Goal: Task Accomplishment & Management: Manage account settings

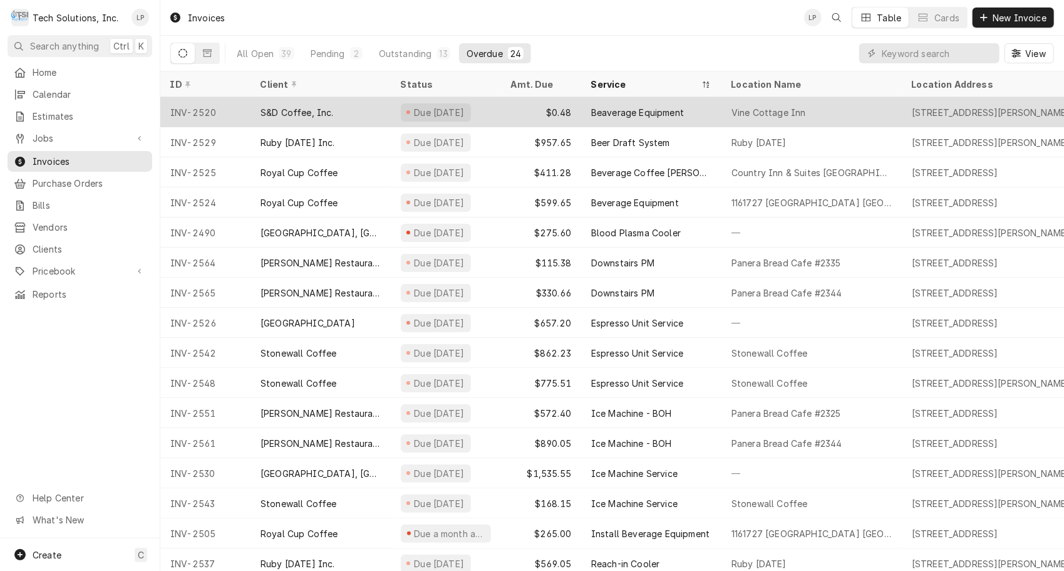
click at [328, 108] on div "S&D Coffee, Inc." at bounding box center [297, 112] width 73 height 13
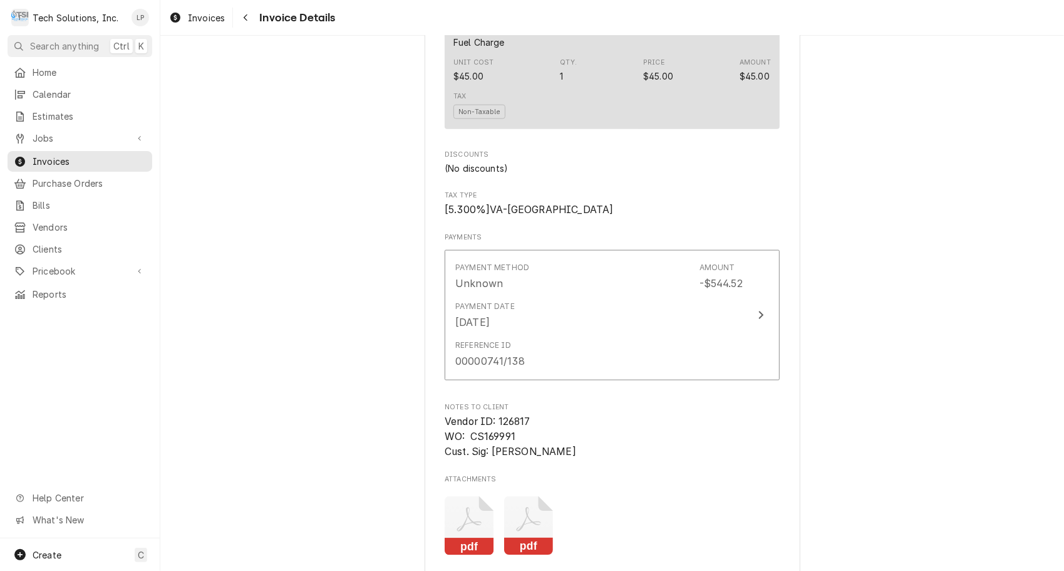
scroll to position [1090, 0]
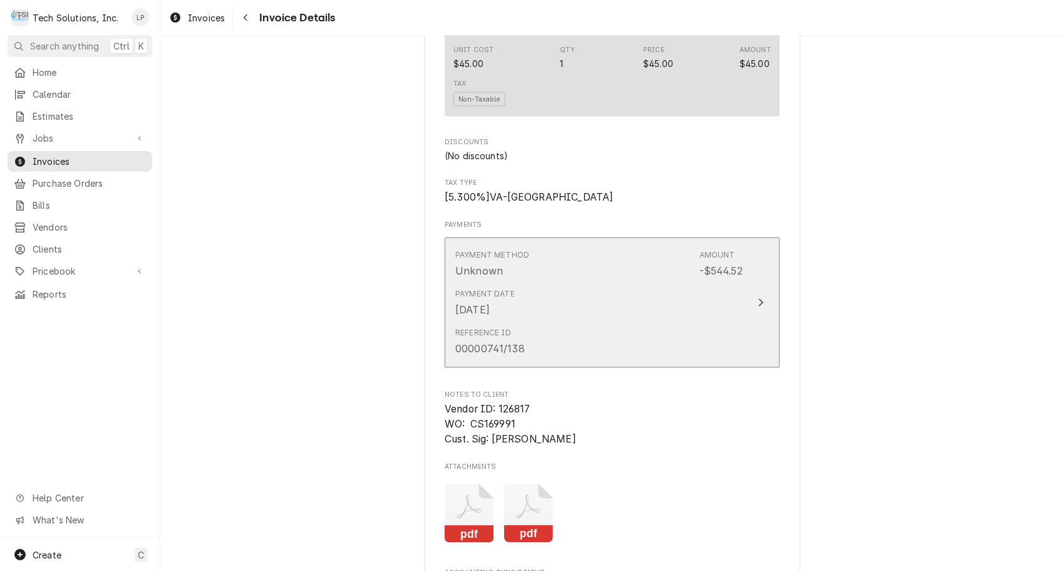
click at [760, 310] on div "Update Payment" at bounding box center [761, 302] width 16 height 15
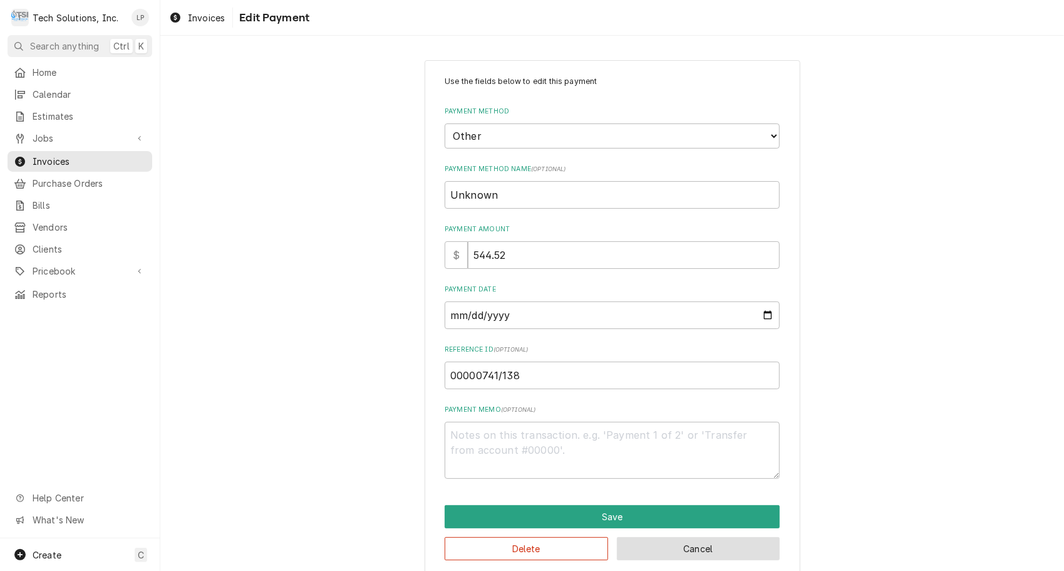
click at [645, 547] on button "Cancel" at bounding box center [698, 548] width 163 height 23
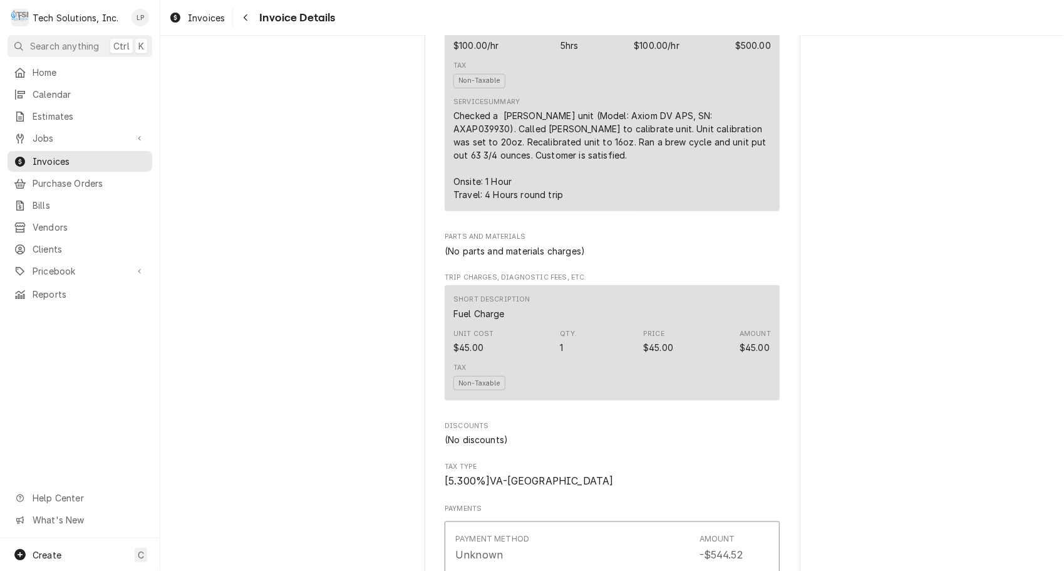
scroll to position [794, 0]
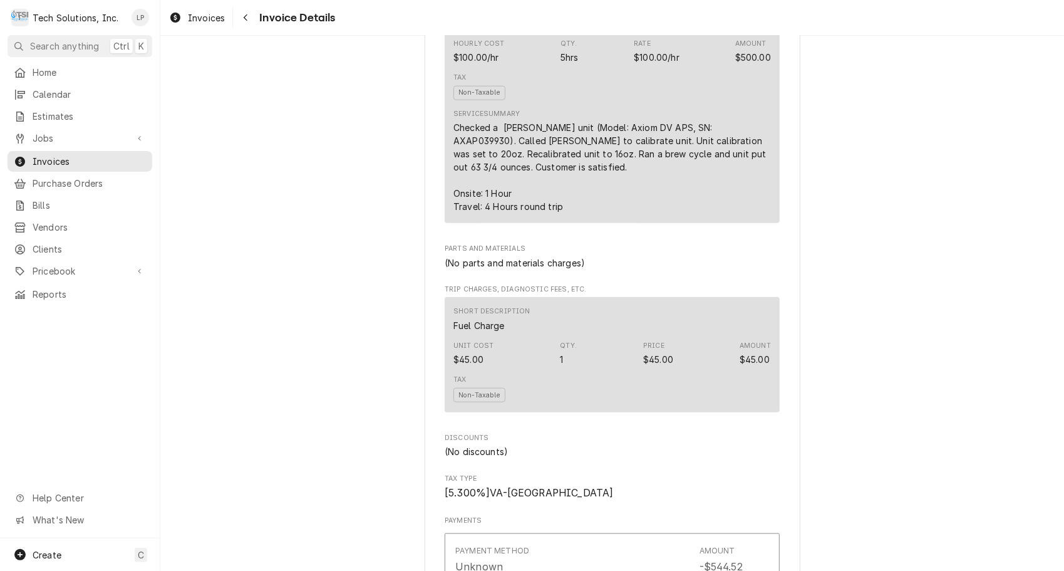
click at [678, 157] on div "Service Summary Checked a Bunn unit (Model: Axiom DV APS, SN: AXAP039930). Call…" at bounding box center [613, 161] width 318 height 104
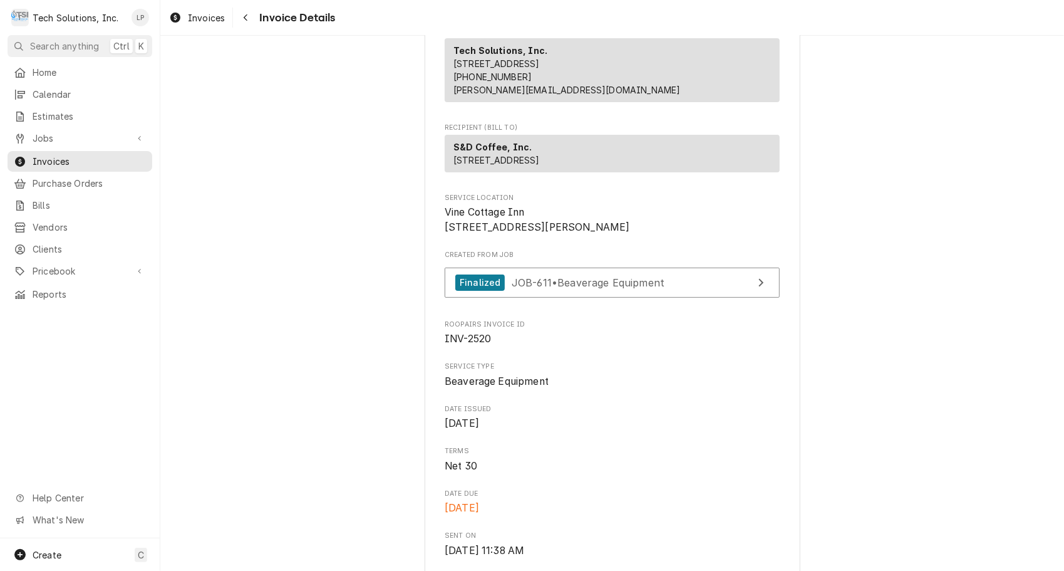
scroll to position [0, 0]
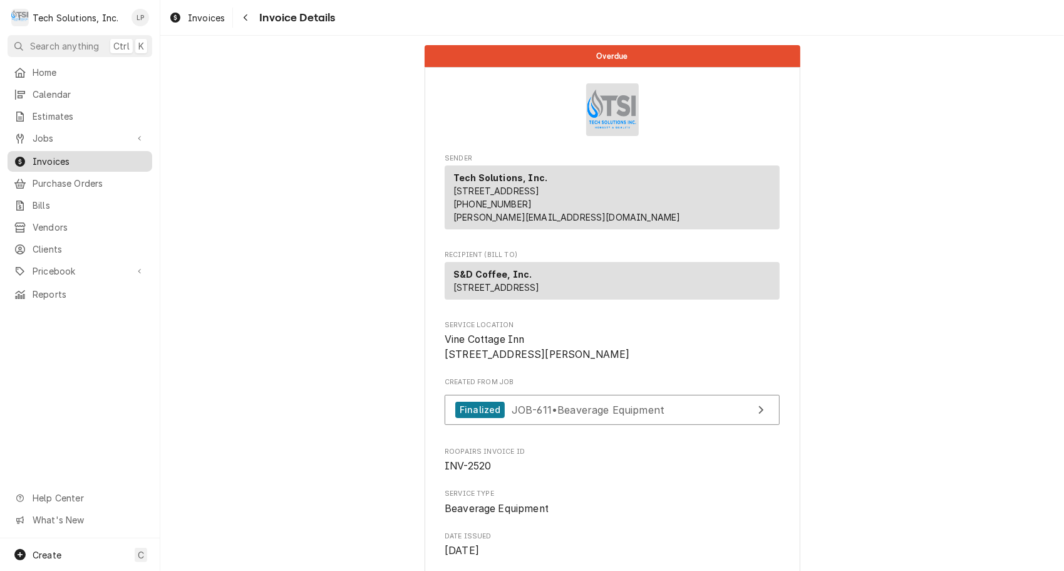
click at [53, 157] on span "Invoices" at bounding box center [89, 161] width 113 height 13
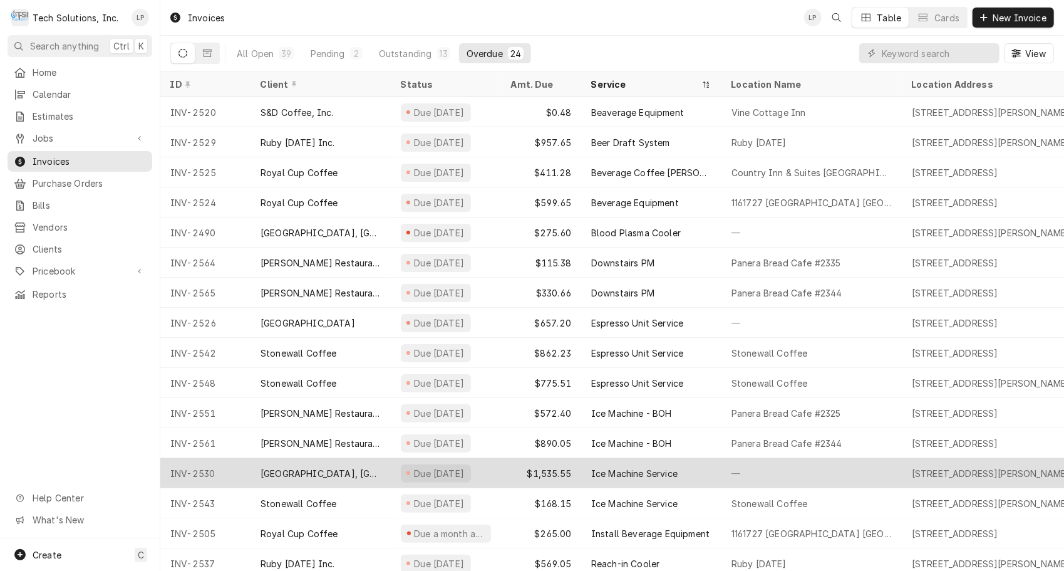
click at [354, 468] on div "Greenbrier Valley Medical Center, Ronceverte" at bounding box center [321, 473] width 120 height 13
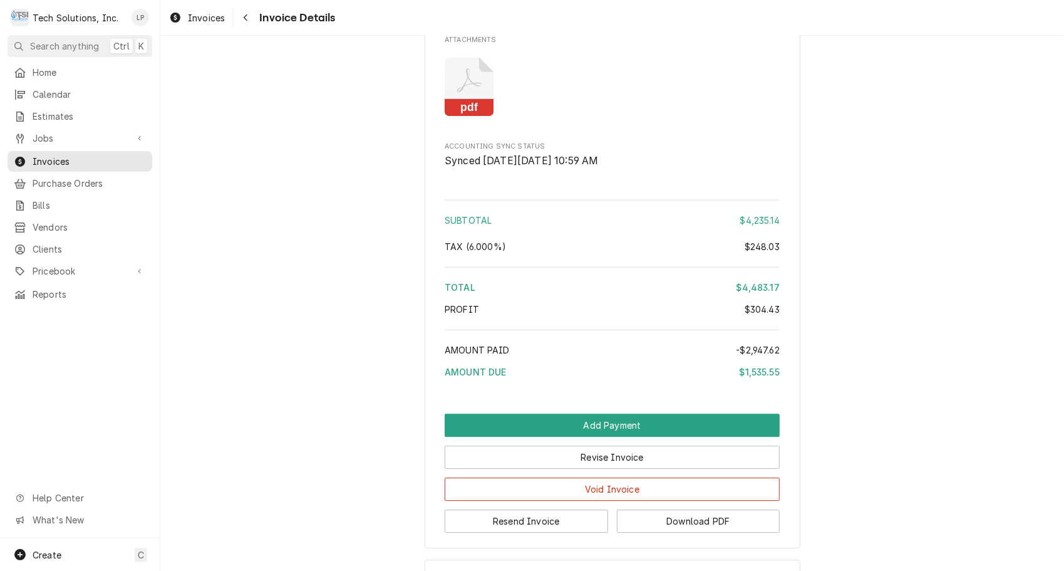
scroll to position [2315, 0]
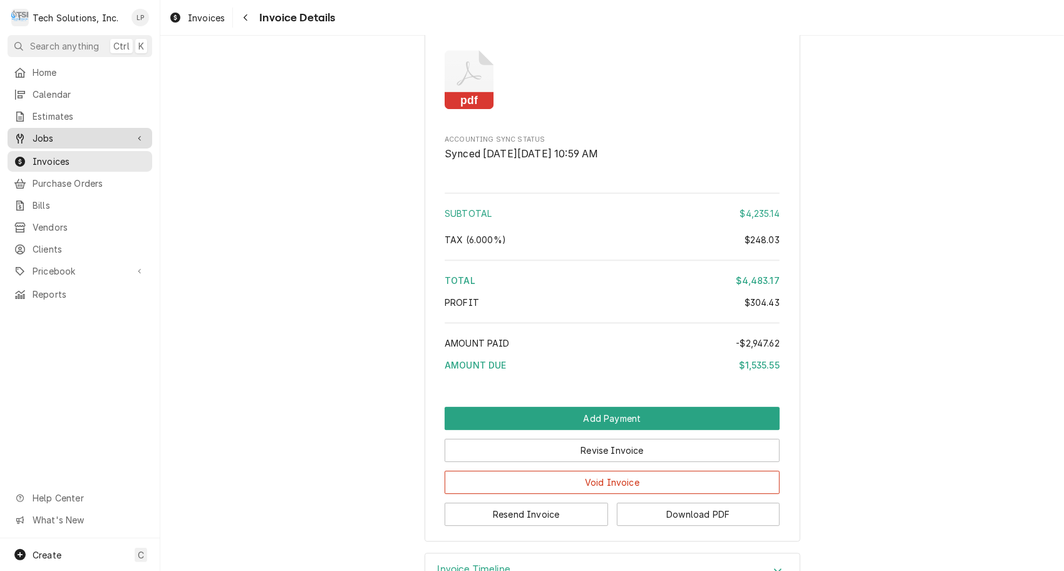
click at [45, 134] on span "Jobs" at bounding box center [80, 138] width 95 height 13
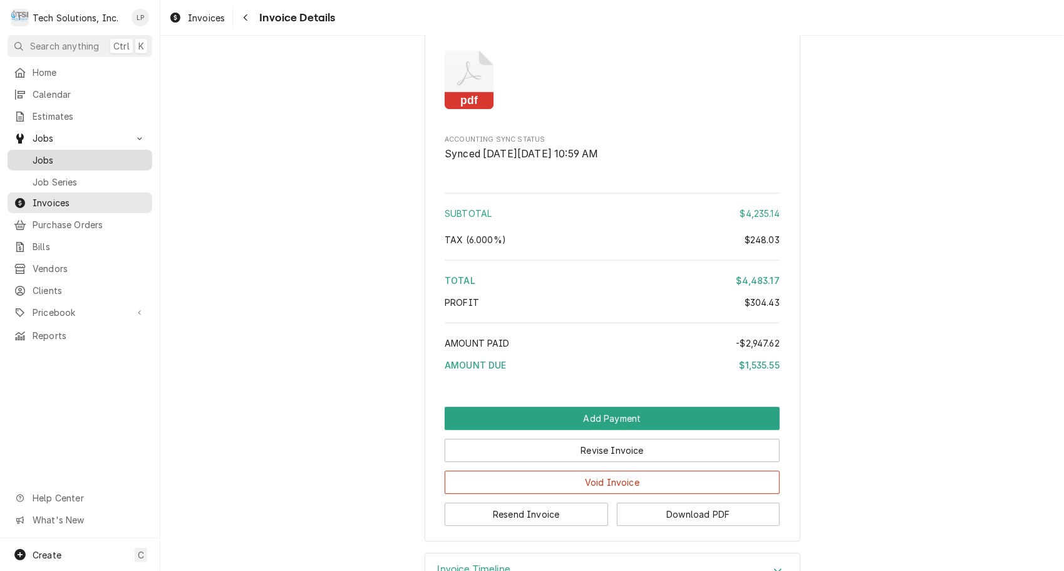
click at [48, 156] on span "Jobs" at bounding box center [89, 159] width 113 height 13
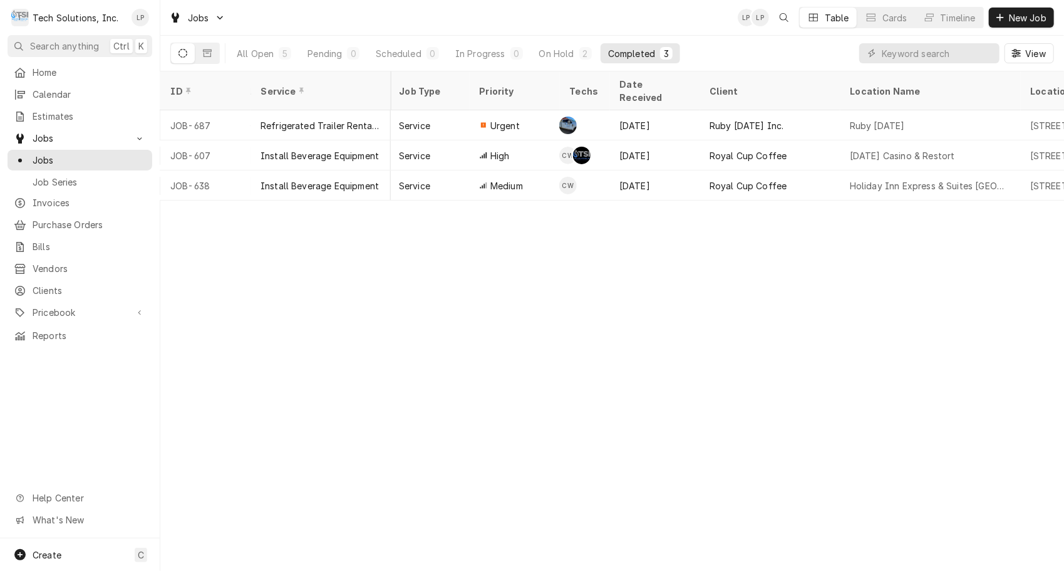
scroll to position [0, 304]
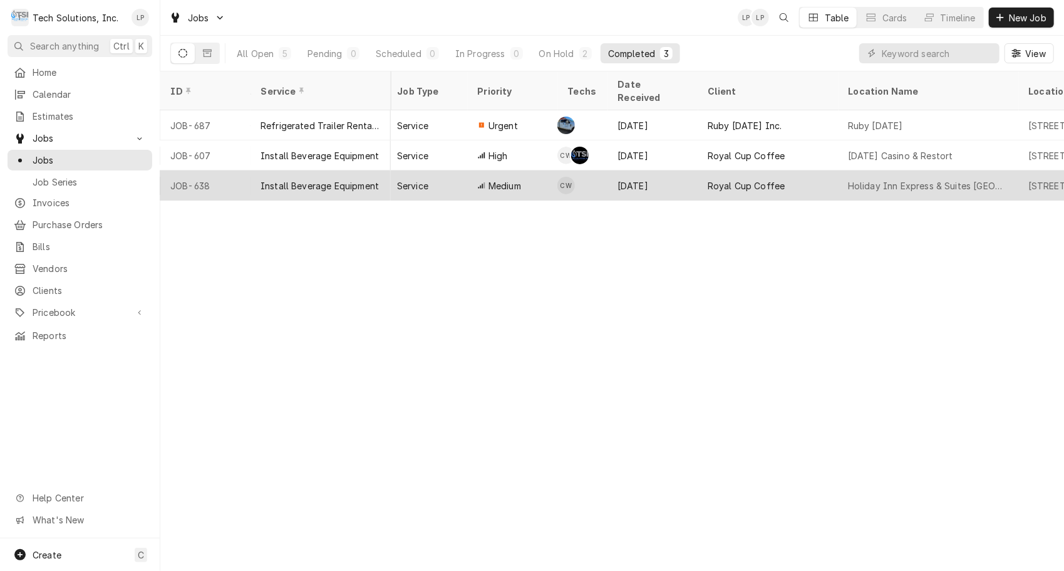
click at [352, 179] on div "Install Beverage Equipment" at bounding box center [320, 185] width 118 height 13
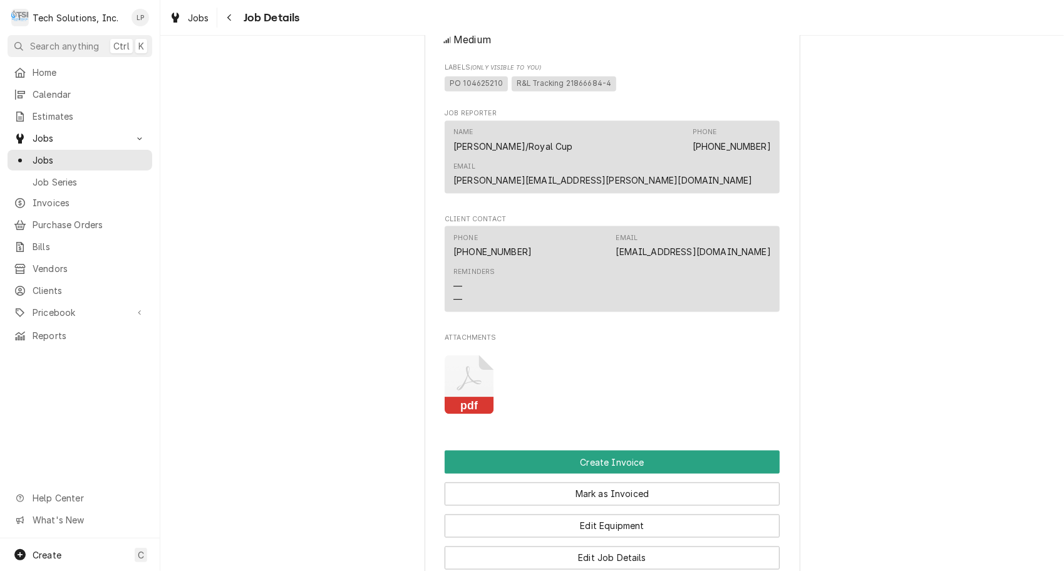
scroll to position [1142, 0]
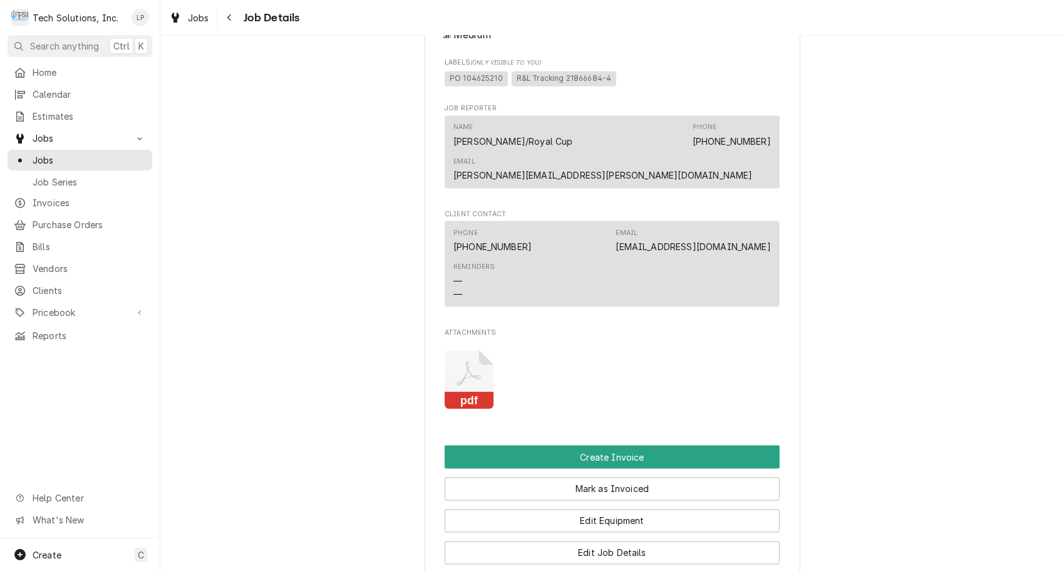
click at [467, 379] on icon "Attachments" at bounding box center [469, 380] width 49 height 60
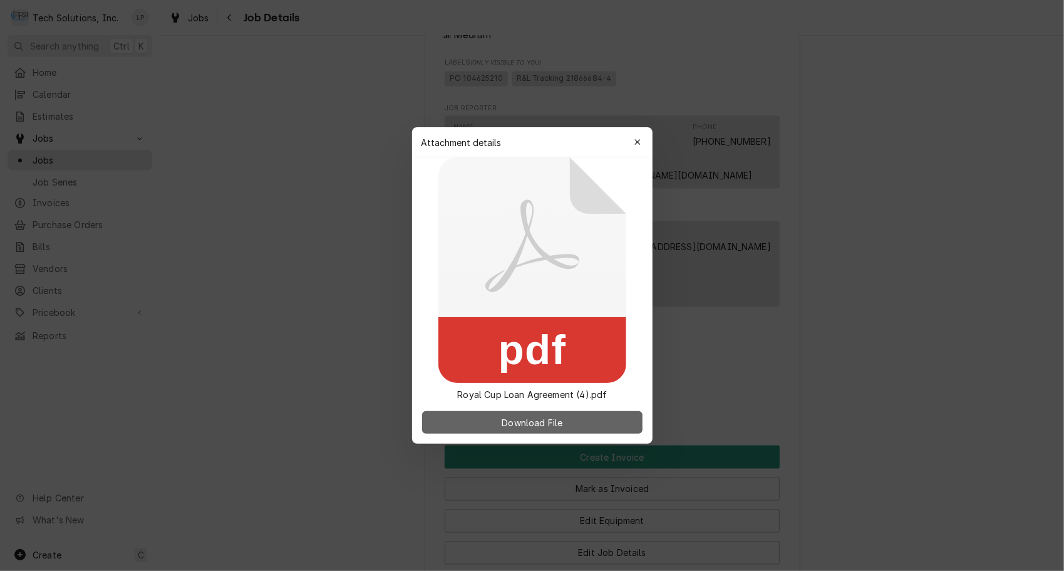
click at [514, 420] on span "Download File" at bounding box center [532, 422] width 66 height 13
click at [521, 426] on span "Download File" at bounding box center [532, 422] width 66 height 13
click at [997, 266] on div at bounding box center [532, 285] width 1064 height 571
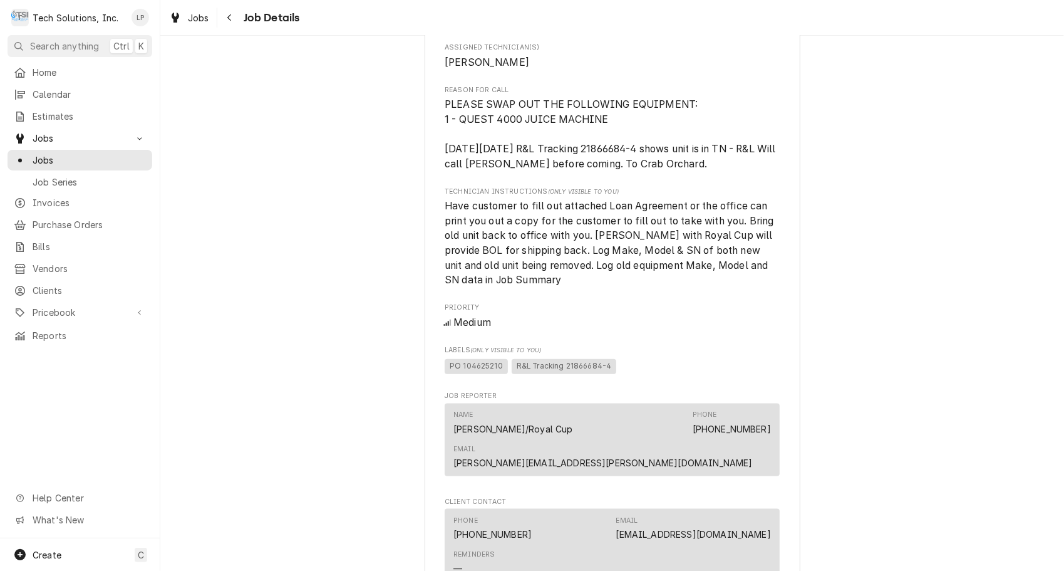
scroll to position [859, 0]
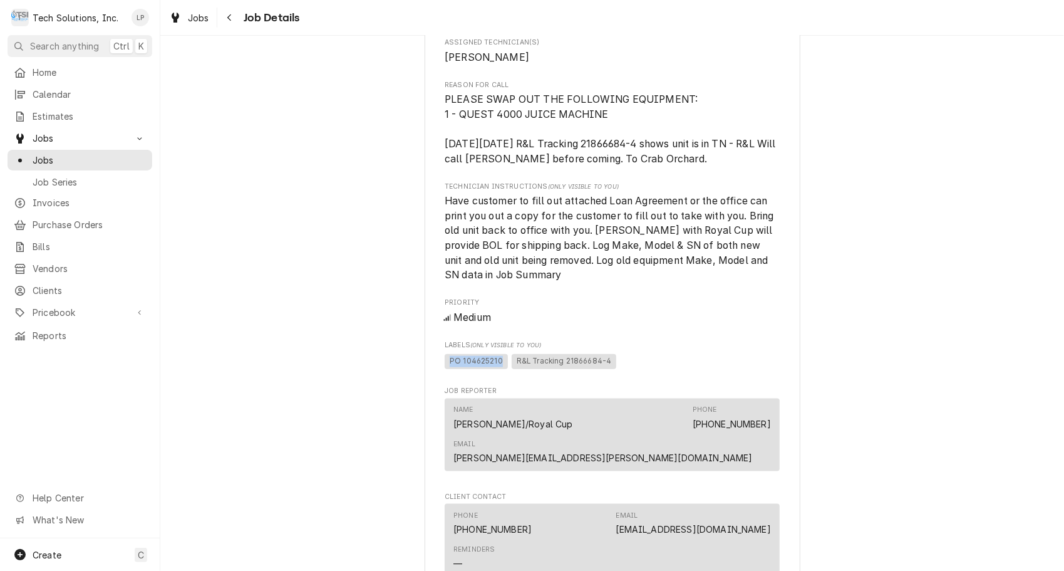
drag, startPoint x: 443, startPoint y: 360, endPoint x: 496, endPoint y: 364, distance: 53.4
click at [496, 364] on span "PO 104625210" at bounding box center [476, 361] width 63 height 15
drag, startPoint x: 496, startPoint y: 364, endPoint x: 486, endPoint y: 362, distance: 10.2
copy span "PO 104625210"
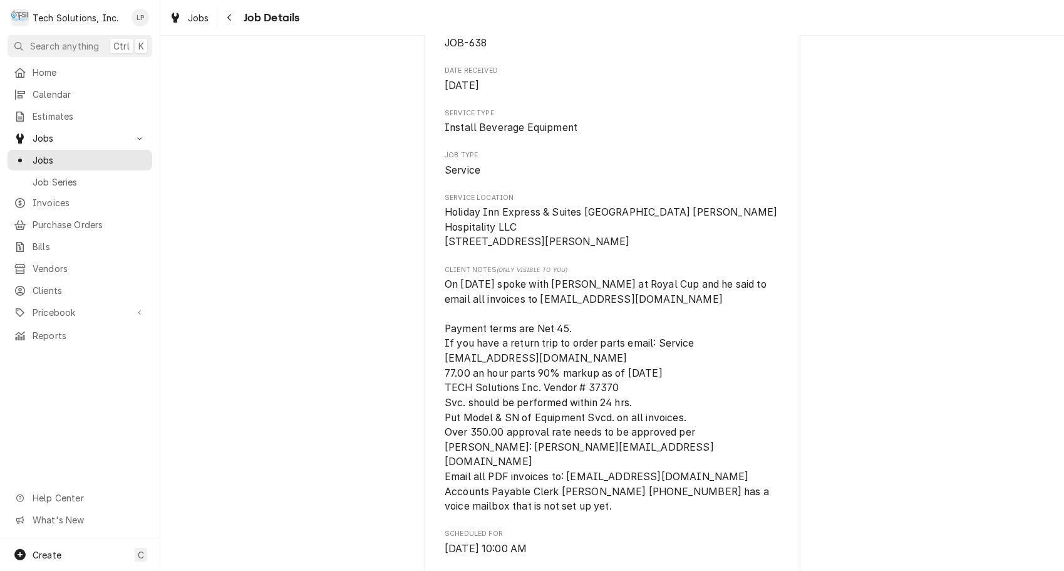
scroll to position [0, 0]
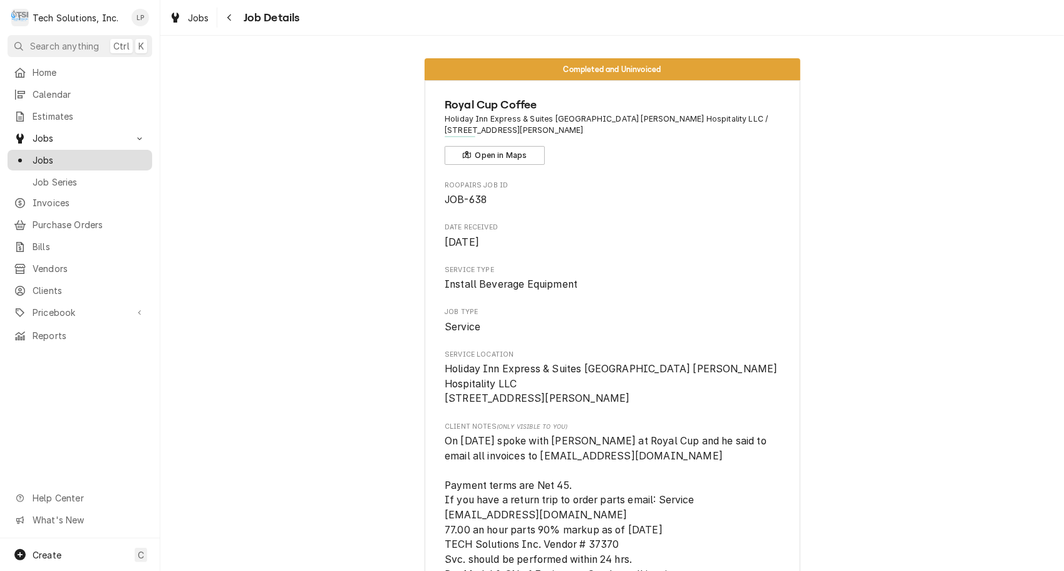
click at [45, 153] on span "Jobs" at bounding box center [89, 159] width 113 height 13
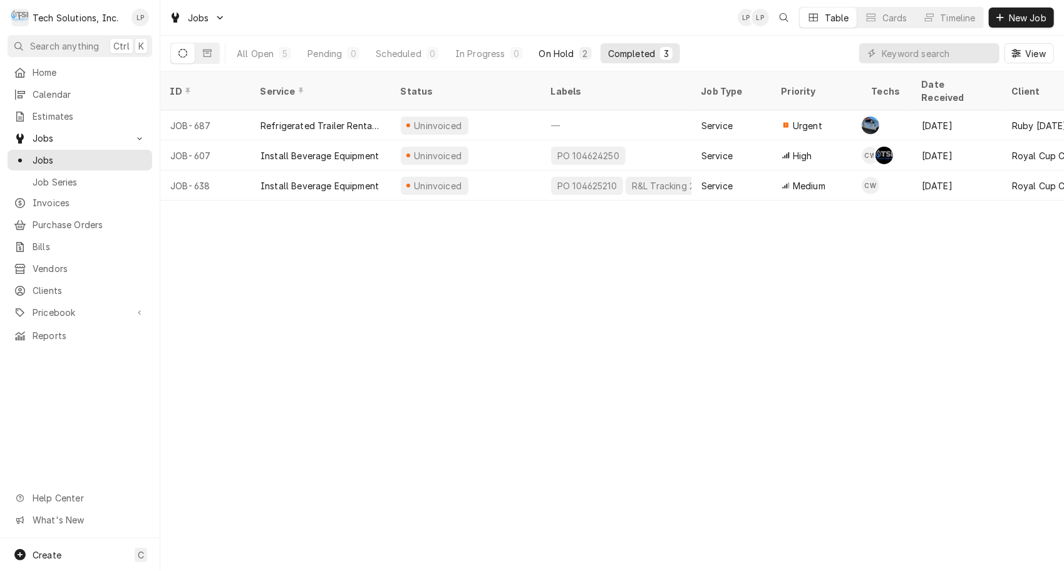
click at [553, 54] on div "On Hold" at bounding box center [556, 53] width 35 height 13
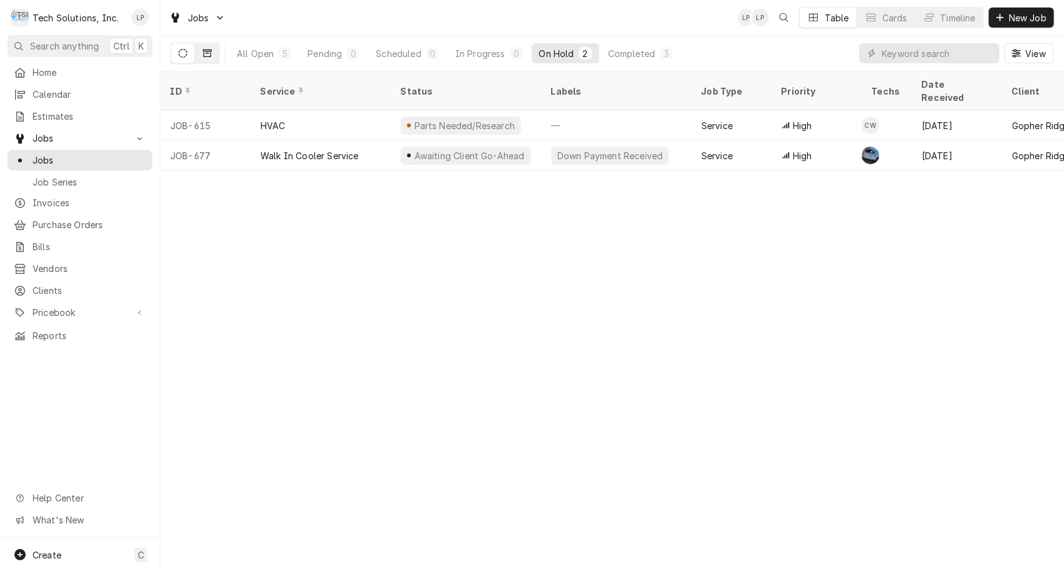
click at [205, 56] on icon "Dynamic Content Wrapper" at bounding box center [207, 53] width 9 height 8
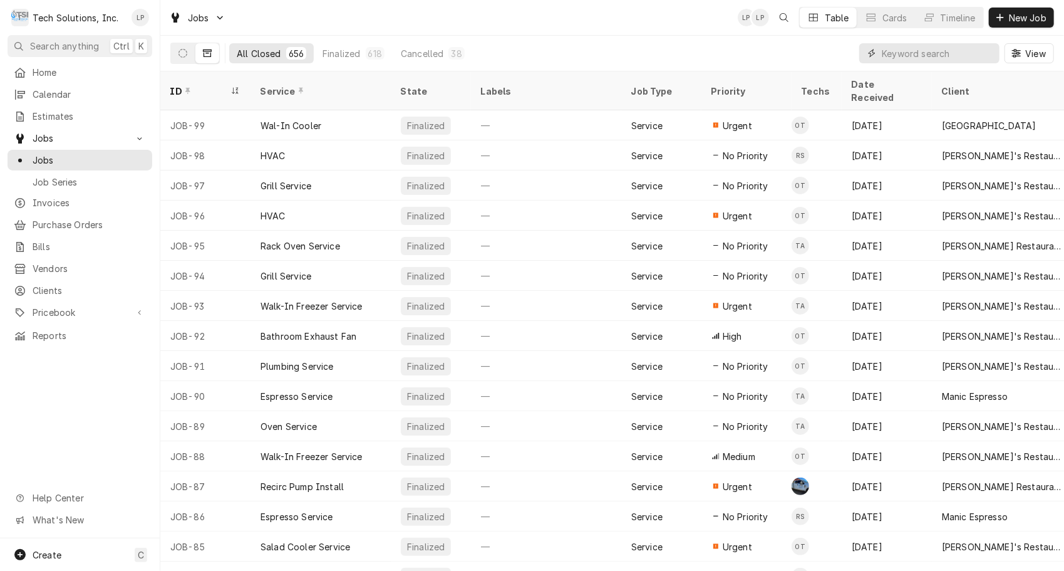
click at [911, 49] on input "Dynamic Content Wrapper" at bounding box center [938, 53] width 112 height 20
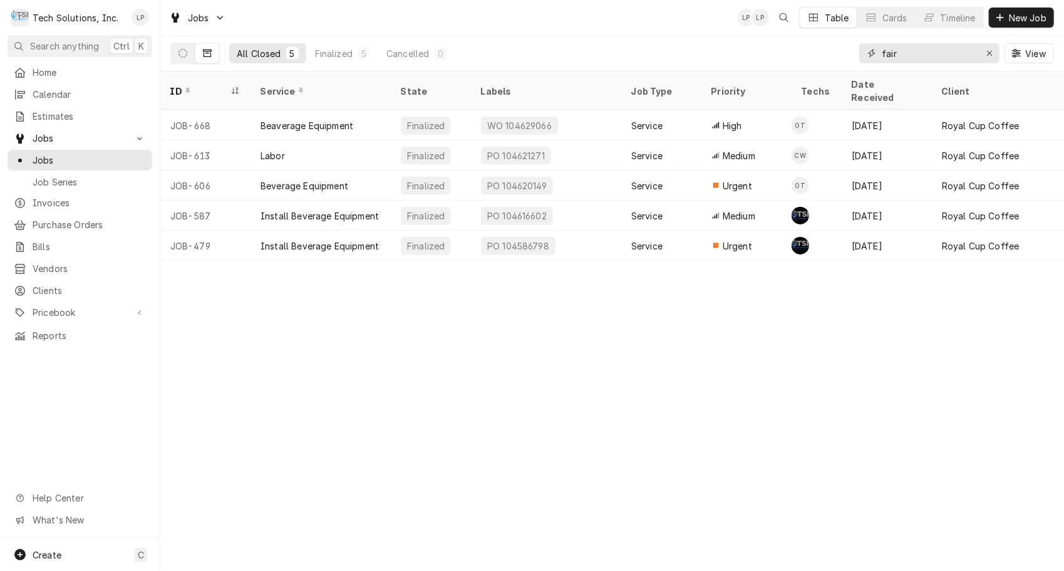
type input "fair"
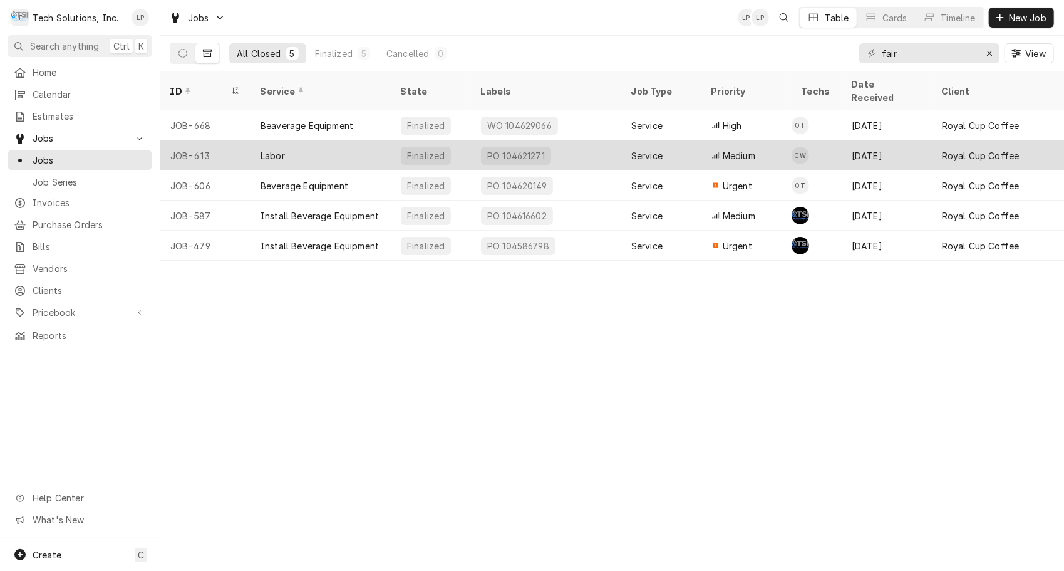
click at [509, 149] on div "PO 104621271" at bounding box center [516, 155] width 60 height 13
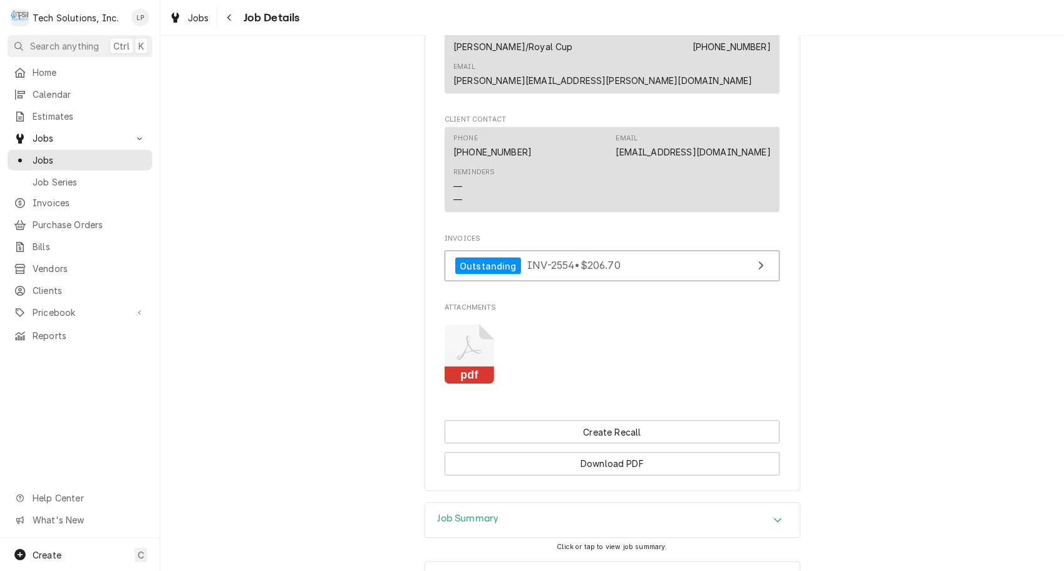
scroll to position [1200, 0]
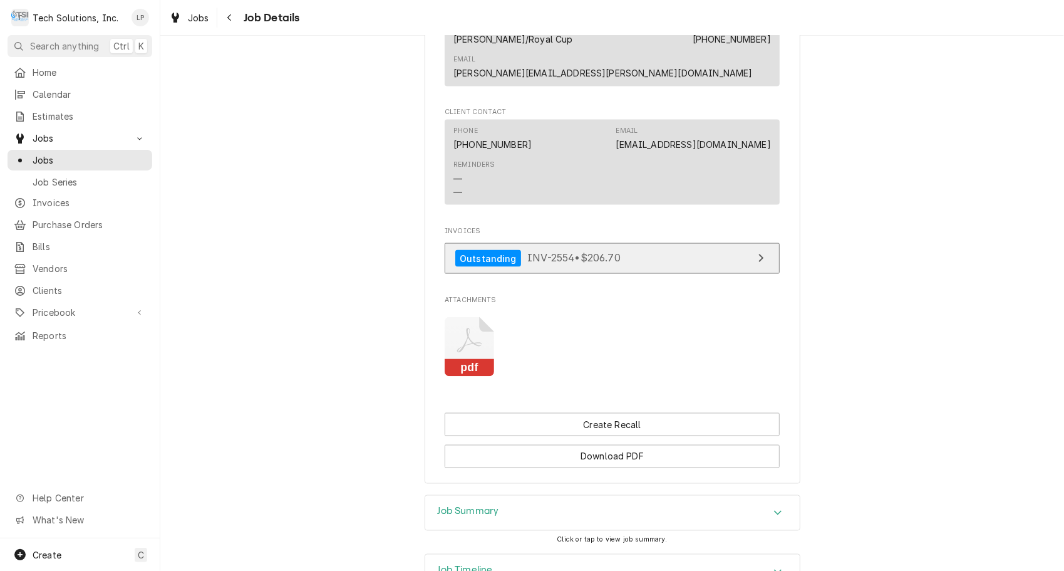
click at [747, 246] on link "Outstanding INV-2554 • $206.70" at bounding box center [612, 258] width 335 height 31
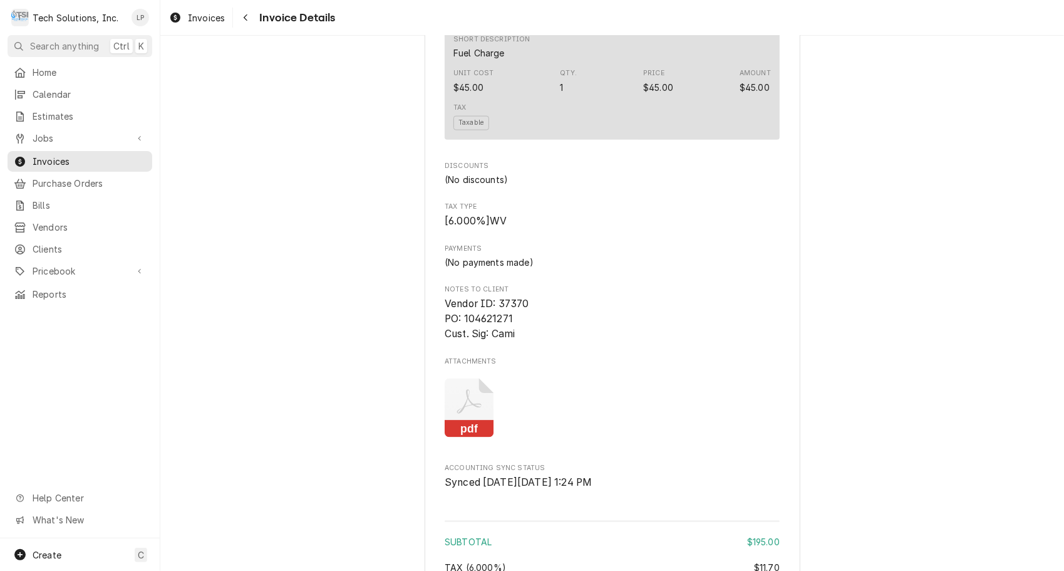
scroll to position [1012, 0]
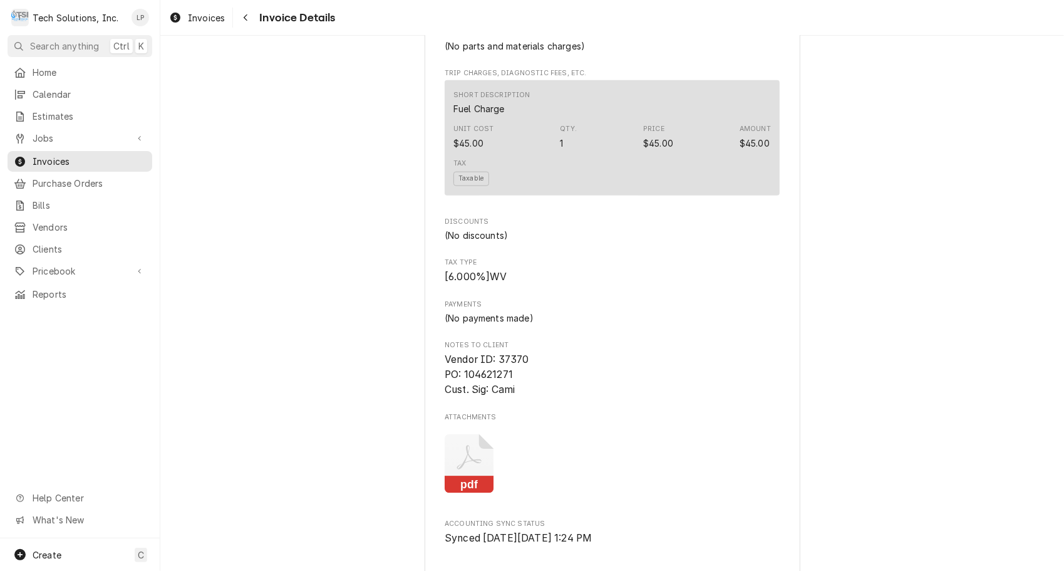
click at [471, 494] on rect "Attachments" at bounding box center [469, 485] width 49 height 18
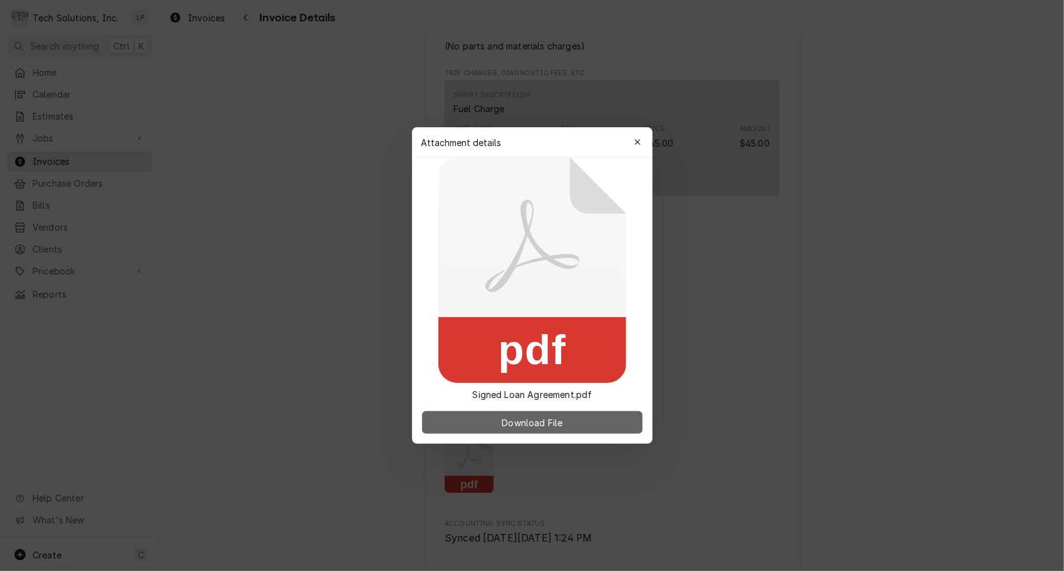
click at [524, 422] on span "Download File" at bounding box center [532, 422] width 66 height 13
click at [636, 139] on icon "button" at bounding box center [637, 142] width 7 height 9
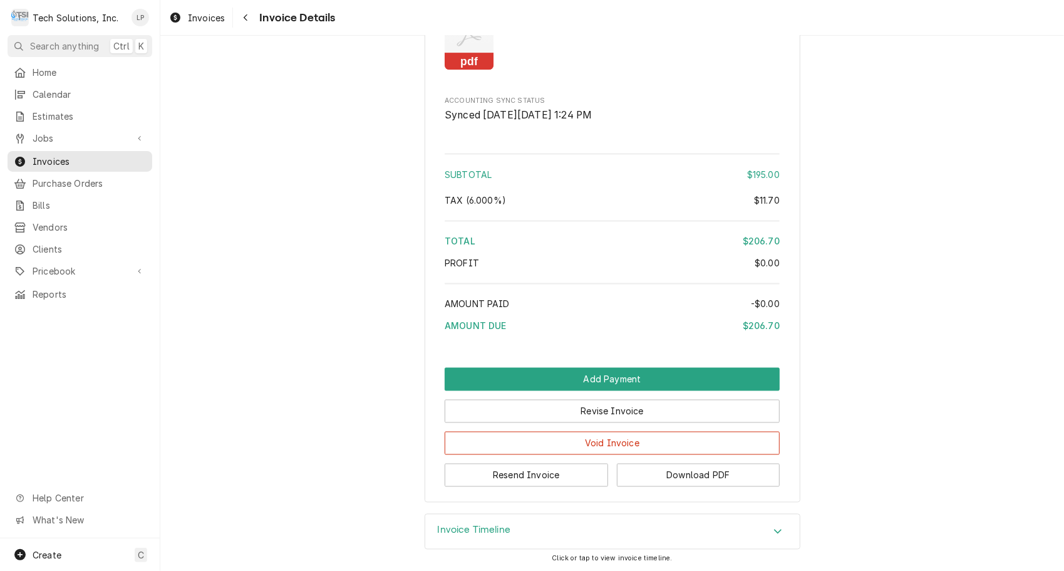
scroll to position [1462, 0]
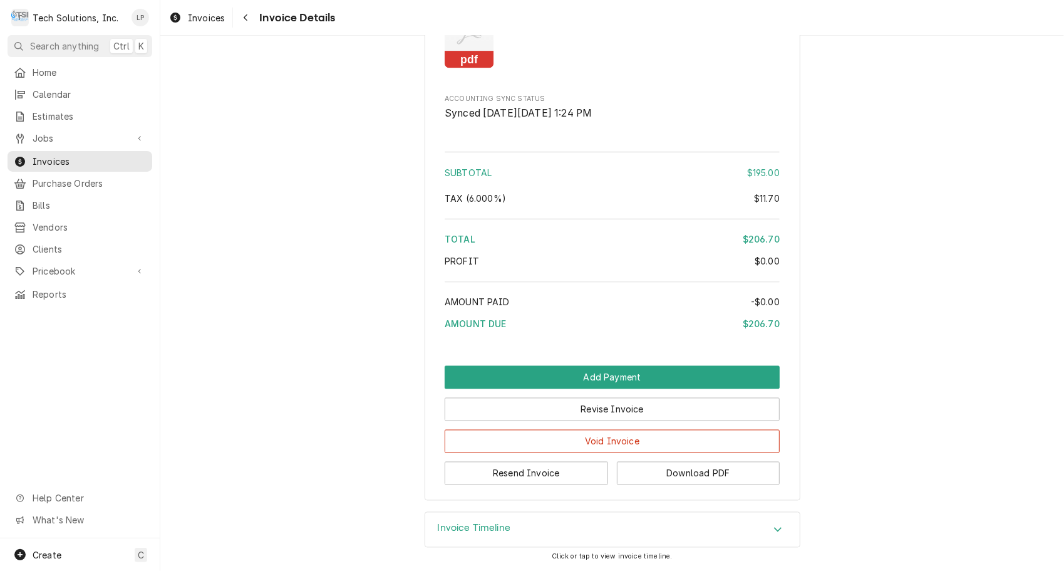
click at [776, 530] on icon "Accordion Header" at bounding box center [778, 529] width 9 height 10
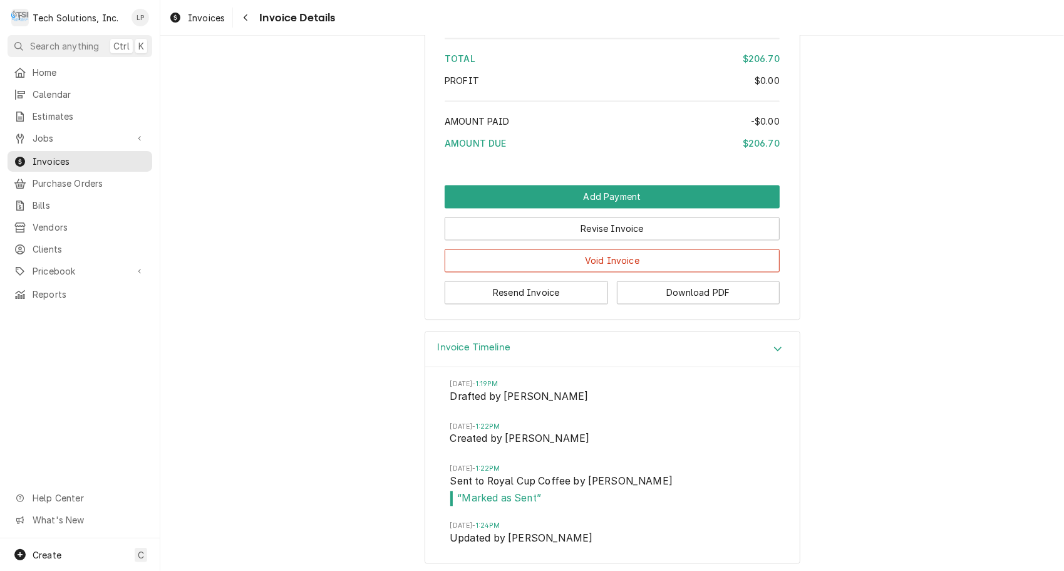
scroll to position [1649, 0]
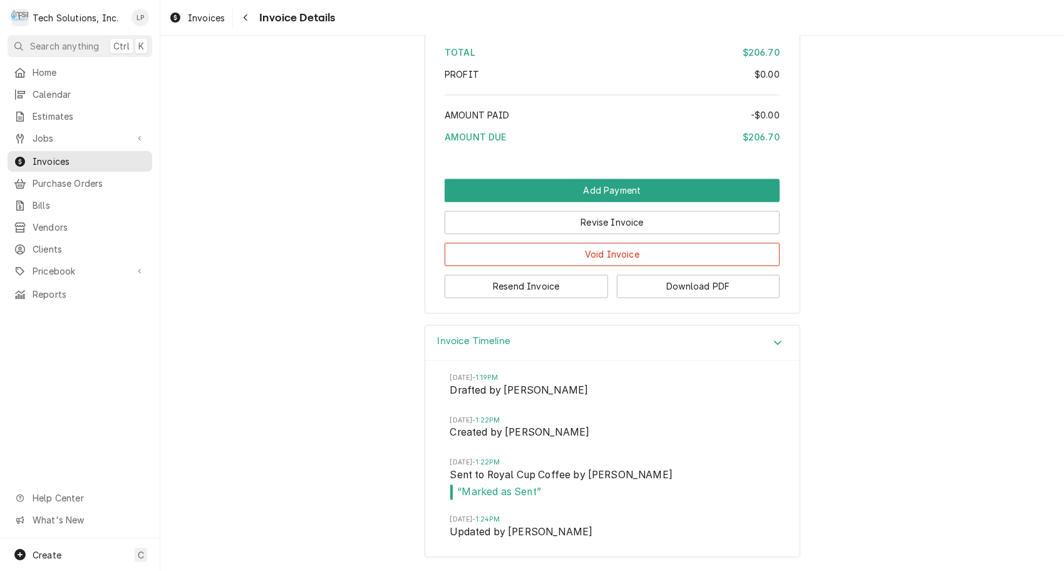
click at [951, 389] on div "Invoice Timeline Fri, Sep 5, 2025 - 1:19PM Drafted by Leah Meadows Fri, Sep 5, …" at bounding box center [612, 448] width 904 height 246
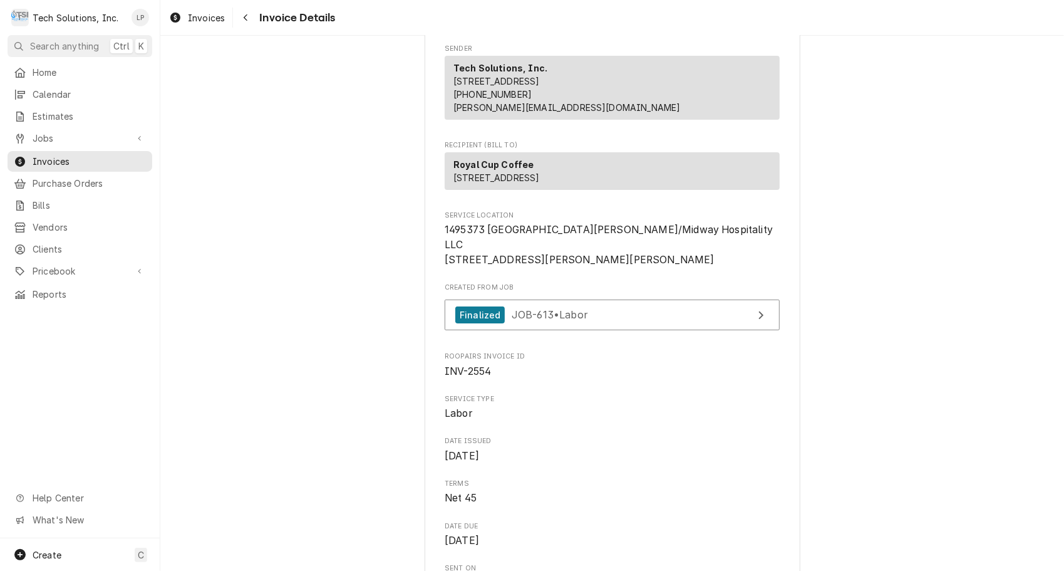
scroll to position [108, 0]
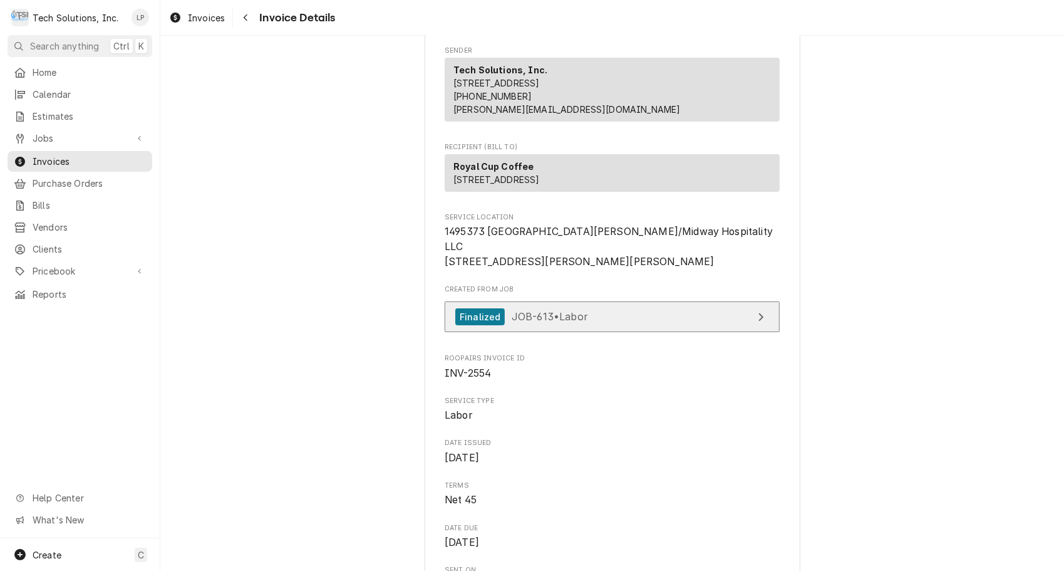
click at [692, 332] on link "Finalized JOB-613 • Labor" at bounding box center [612, 316] width 335 height 31
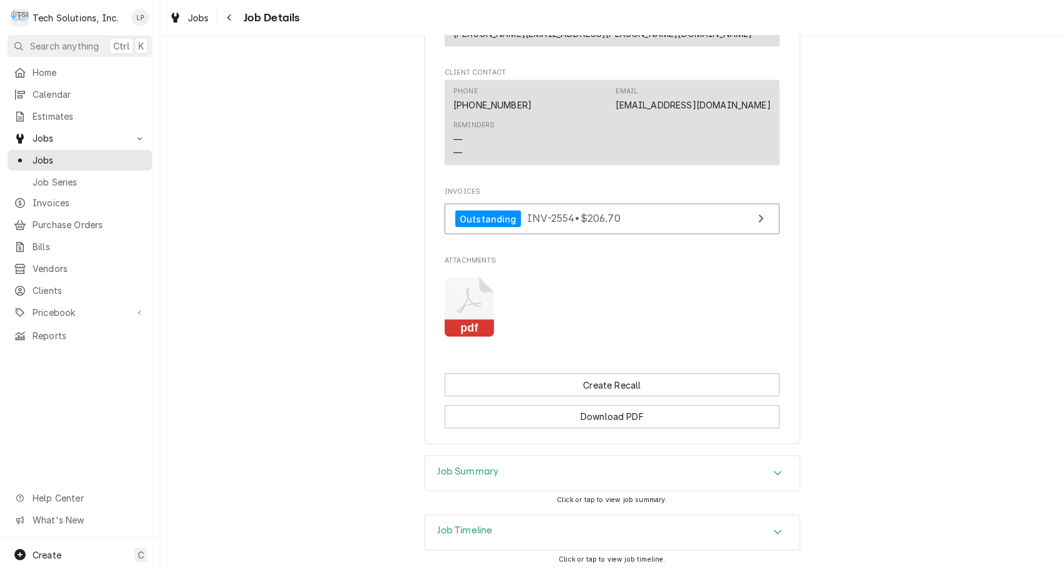
scroll to position [1285, 0]
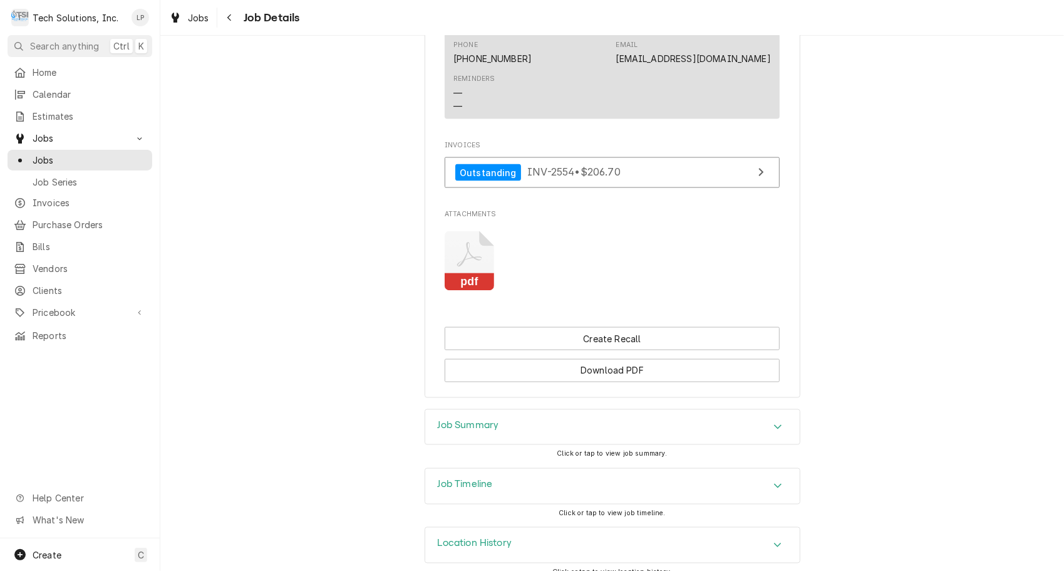
click at [777, 422] on icon "Accordion Header" at bounding box center [778, 427] width 9 height 10
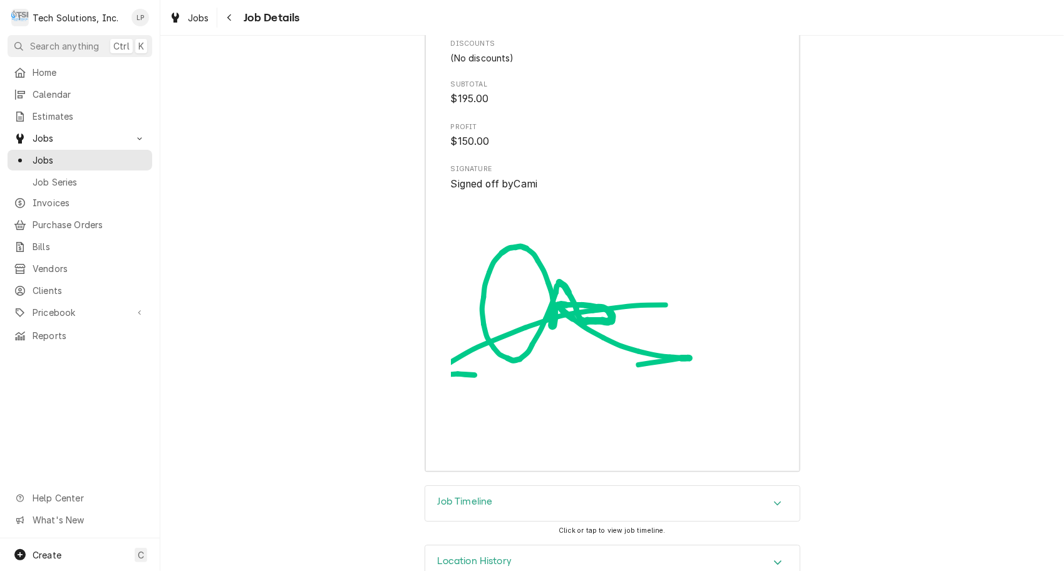
scroll to position [2303, 0]
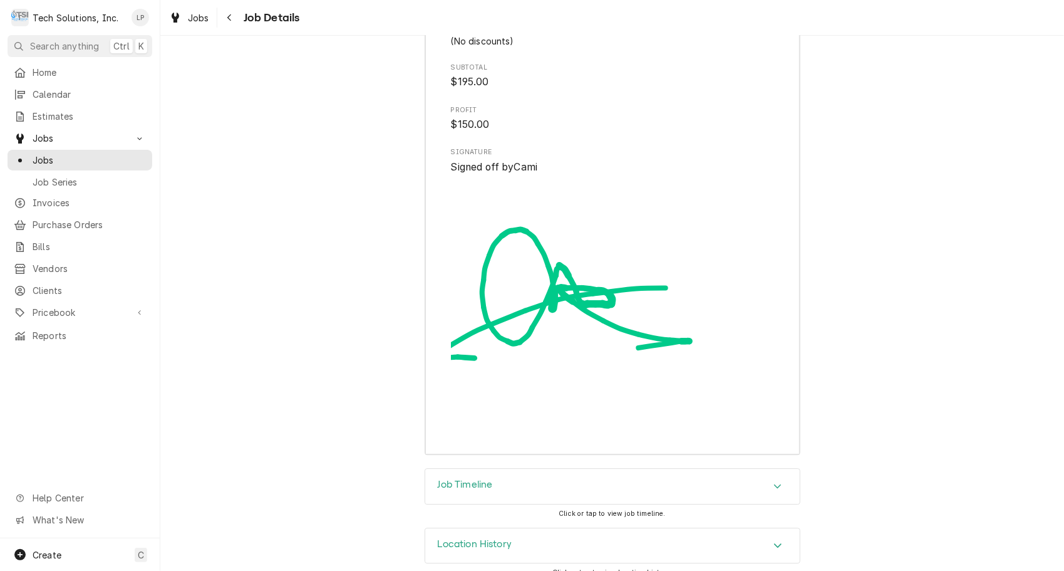
click at [936, 468] on div "Job Timeline Click or tap to view job timeline." at bounding box center [612, 497] width 904 height 59
click at [774, 481] on icon "Accordion Header" at bounding box center [778, 486] width 9 height 10
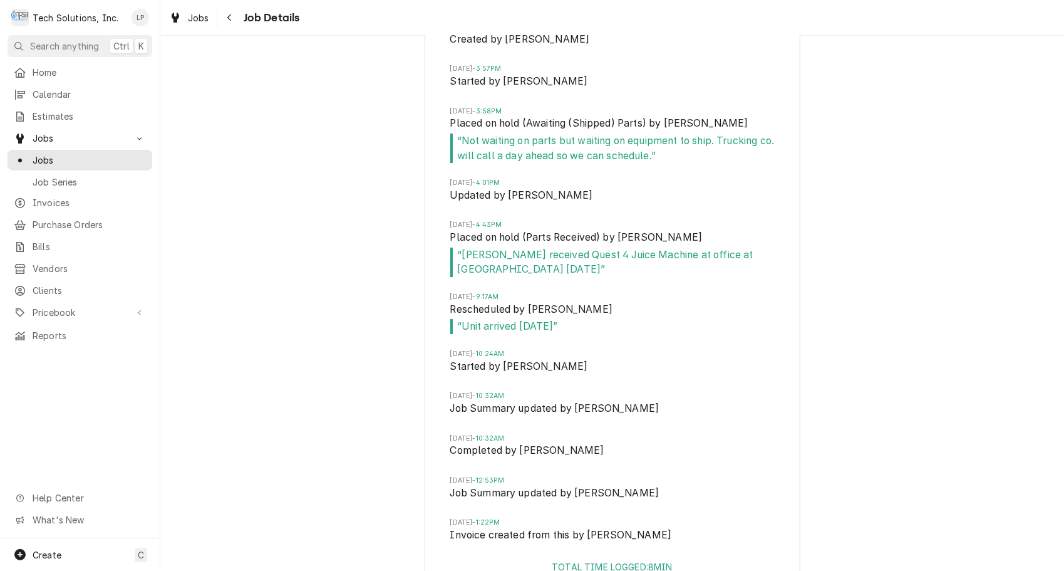
scroll to position [2872, 0]
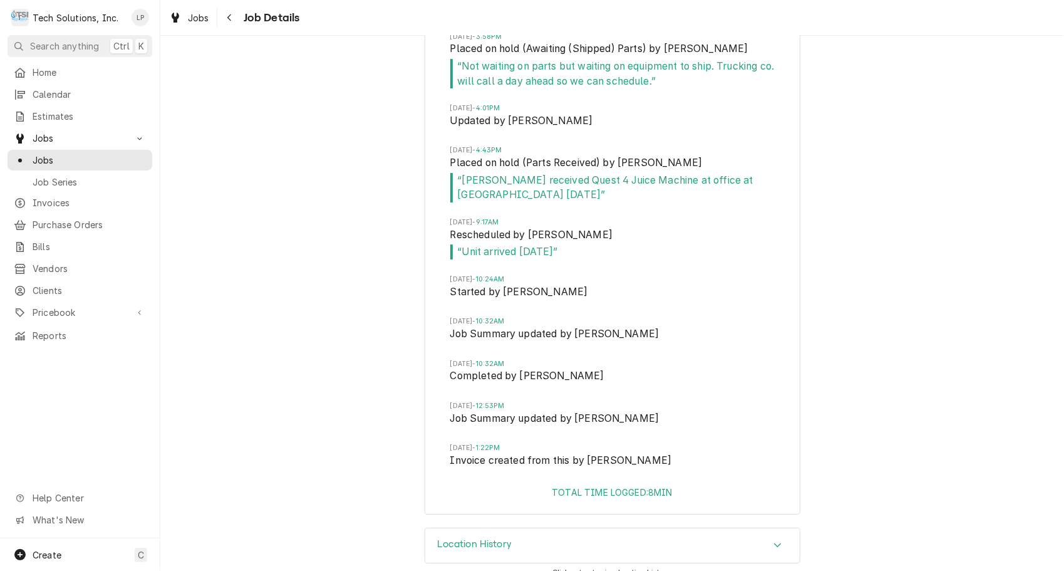
click at [774, 540] on icon "Accordion Header" at bounding box center [778, 545] width 9 height 10
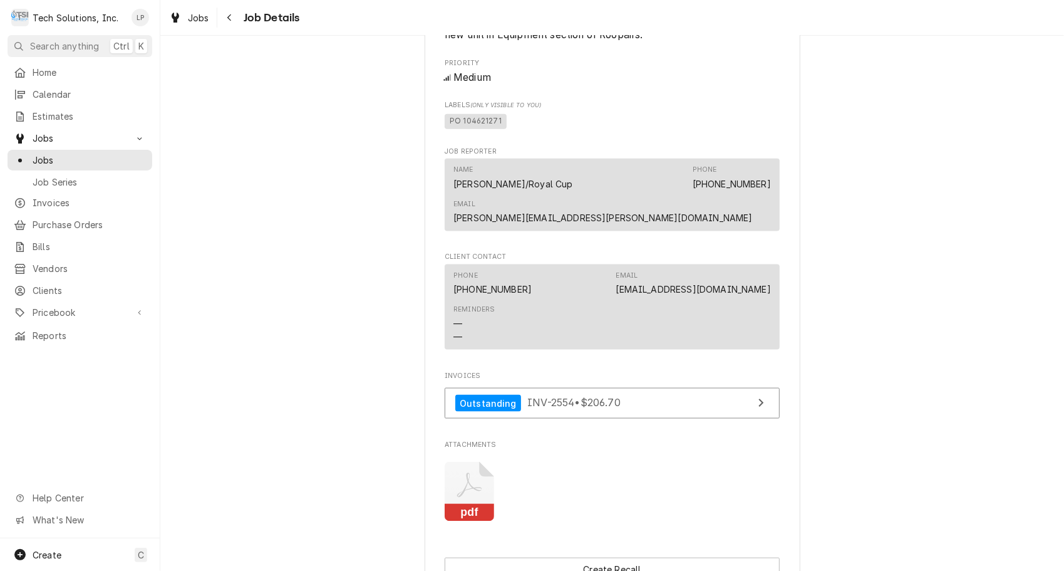
scroll to position [1032, 0]
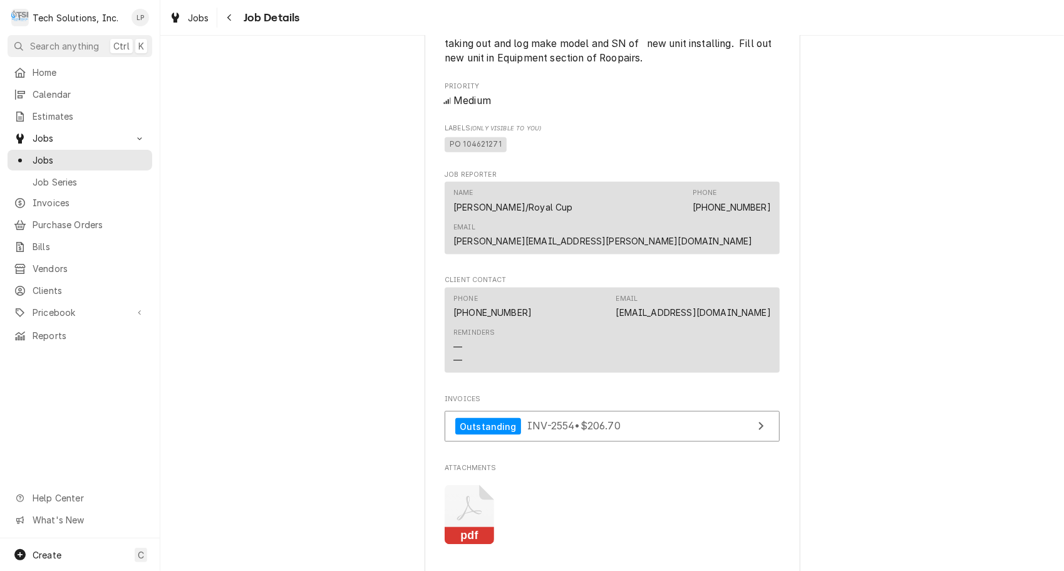
click at [477, 496] on icon "Attachments" at bounding box center [469, 515] width 49 height 60
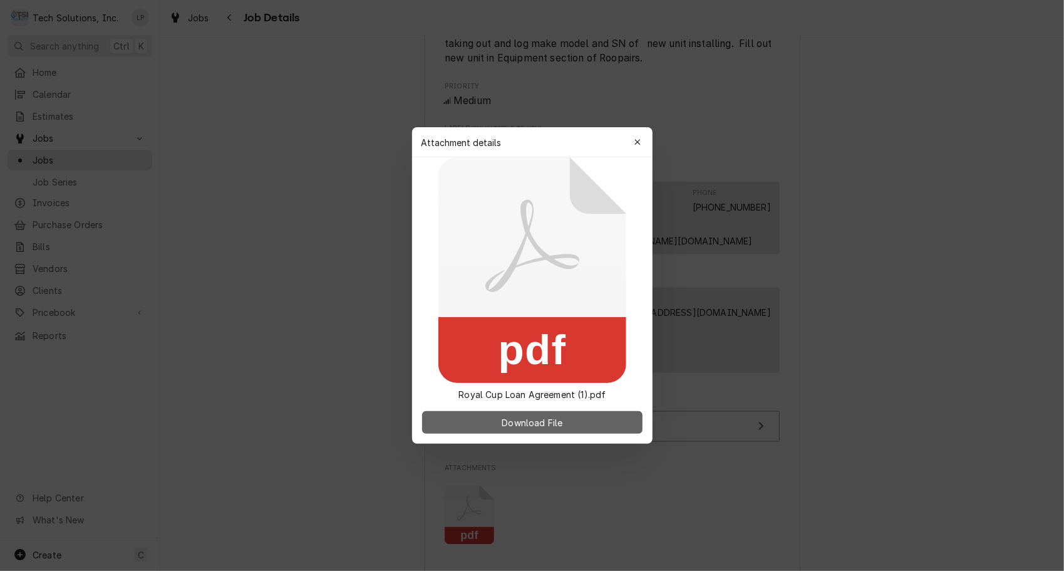
click at [548, 422] on span "Download File" at bounding box center [532, 422] width 66 height 13
click at [636, 140] on icon "button" at bounding box center [638, 142] width 6 height 6
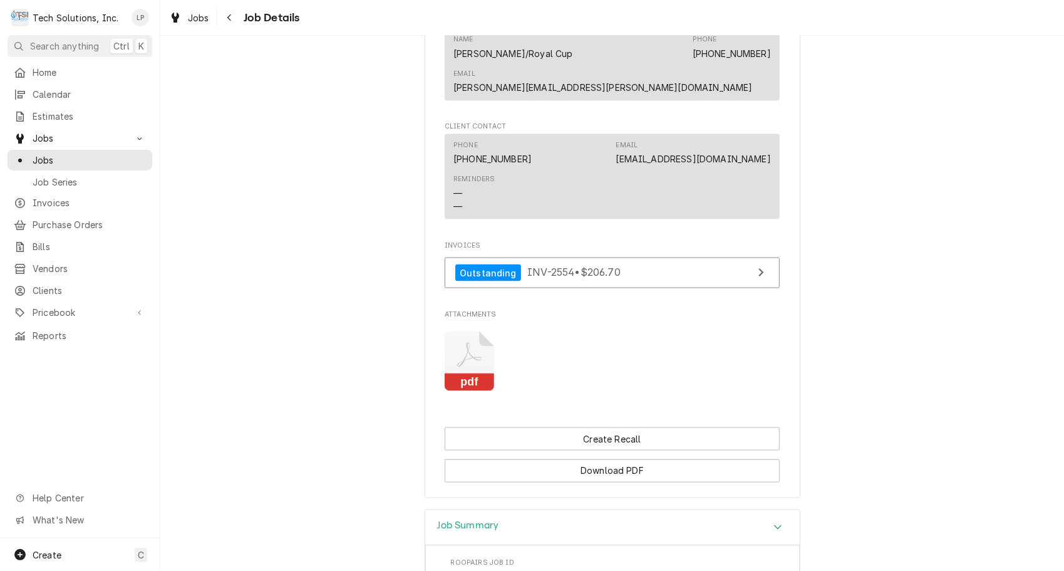
scroll to position [1185, 0]
